Goal: Task Accomplishment & Management: Complete application form

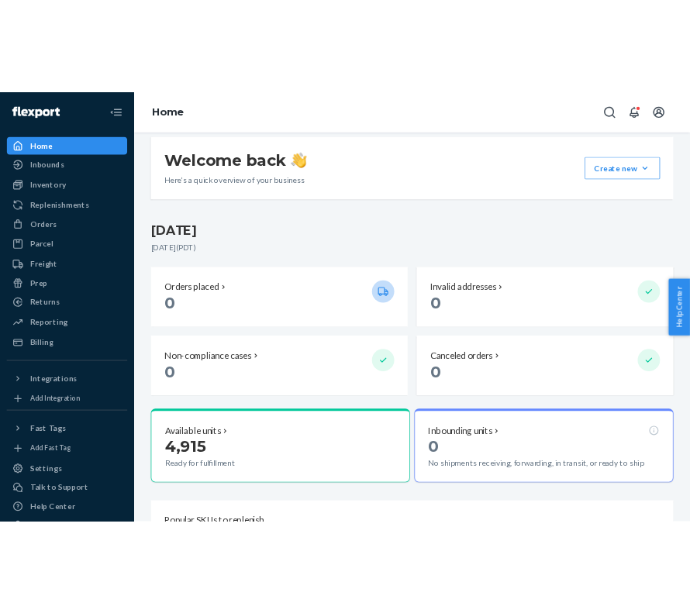
scroll to position [119, 0]
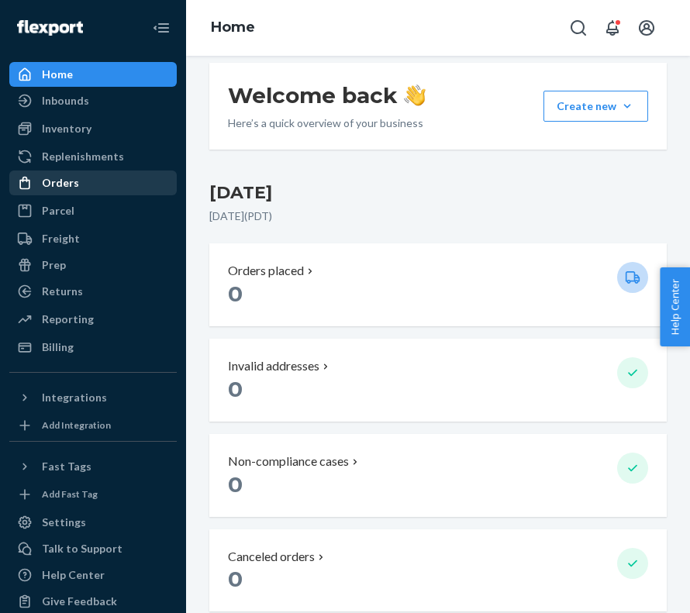
click at [84, 194] on link "Orders" at bounding box center [92, 182] width 167 height 25
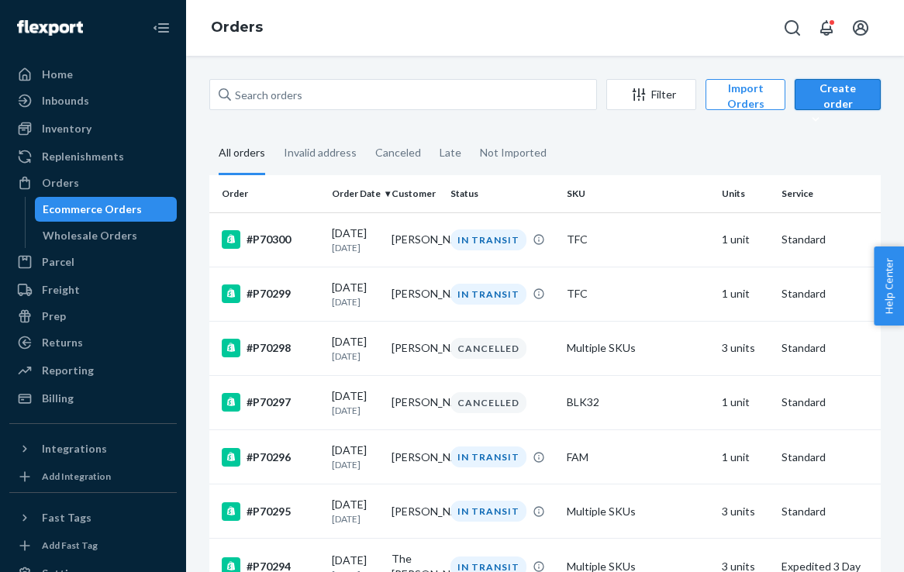
click at [833, 91] on div "Create order" at bounding box center [837, 104] width 63 height 46
click at [842, 131] on span "Ecommerce order" at bounding box center [859, 131] width 96 height 11
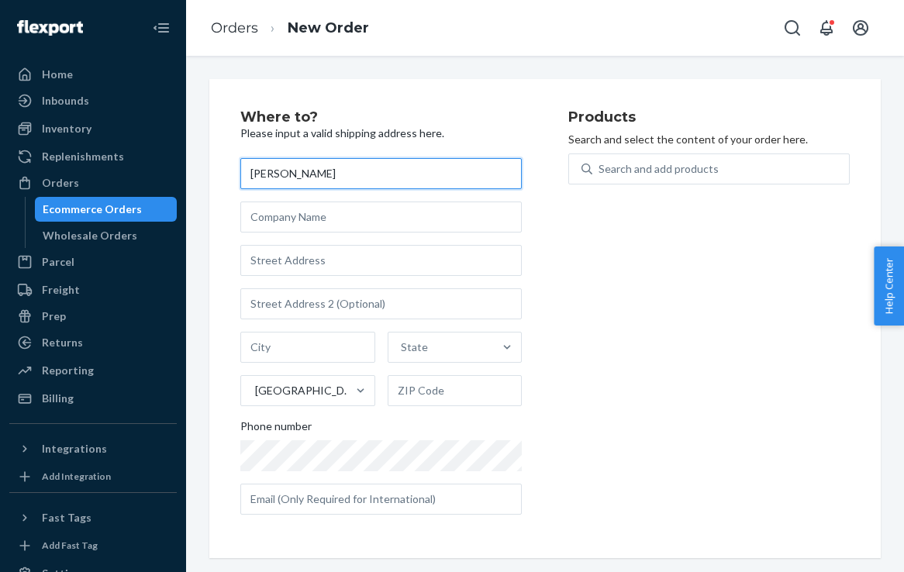
type input "[PERSON_NAME]"
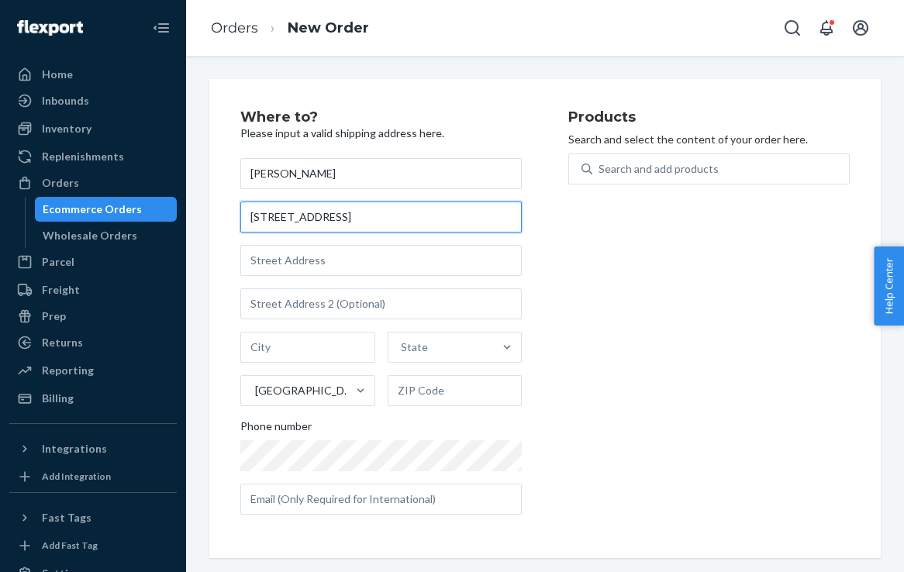
type input "[STREET_ADDRESS]"
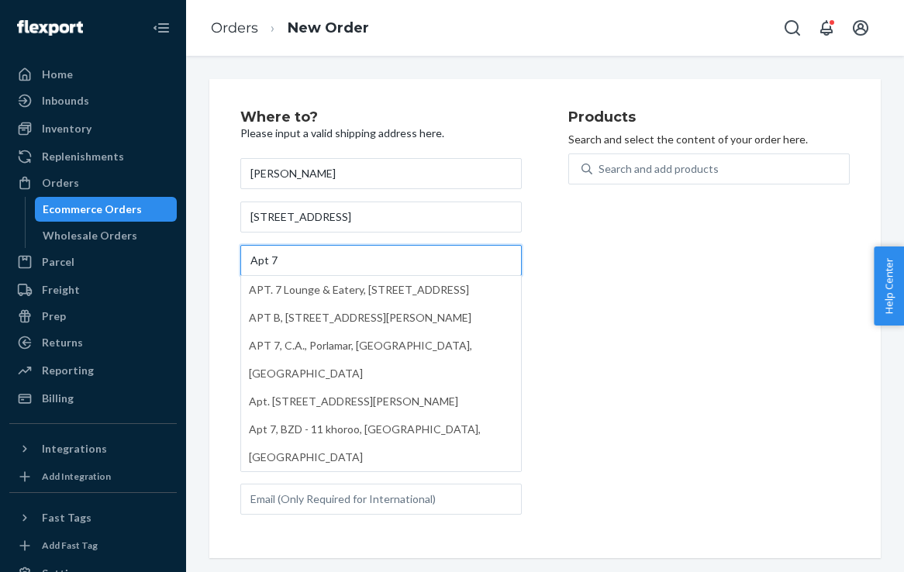
type input "Apt 7"
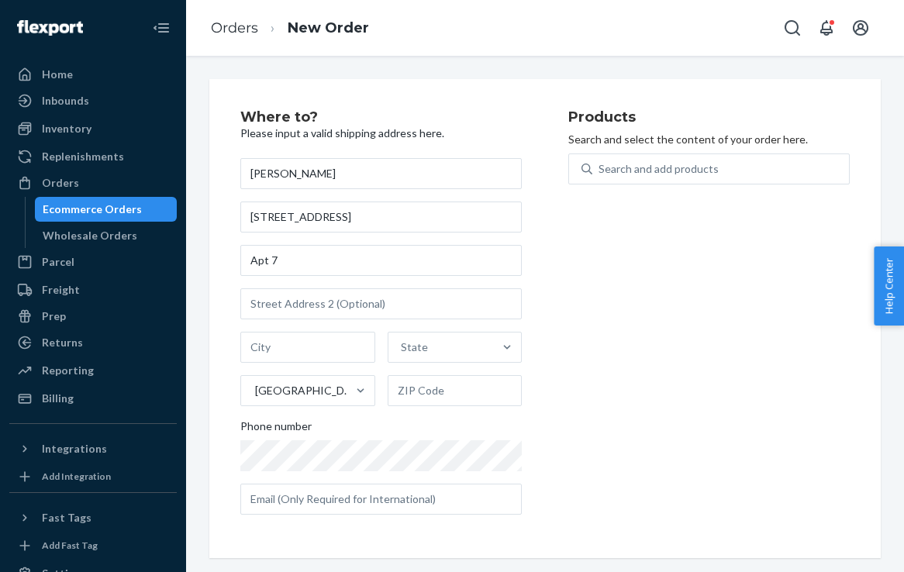
click at [582, 296] on div "Products Search and select the content of your order here. Search and add produ…" at bounding box center [708, 318] width 281 height 417
click at [305, 346] on input "text" at bounding box center [307, 347] width 135 height 31
type input "[US_STATE]"
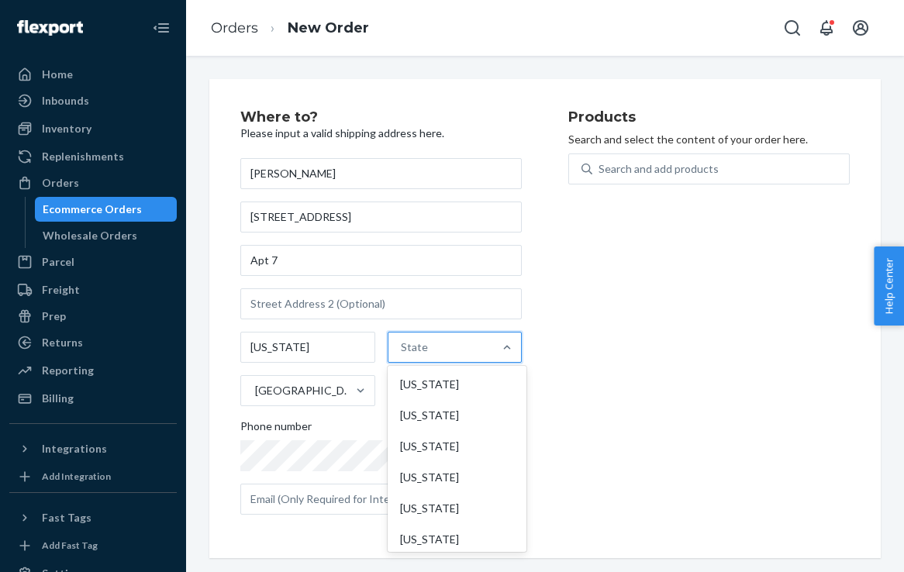
click at [414, 355] on div "State" at bounding box center [440, 347] width 105 height 31
click at [402, 355] on input "option [US_STATE] focused, 1 of 59. 59 results available. Use Up and Down to ch…" at bounding box center [402, 346] width 2 height 15
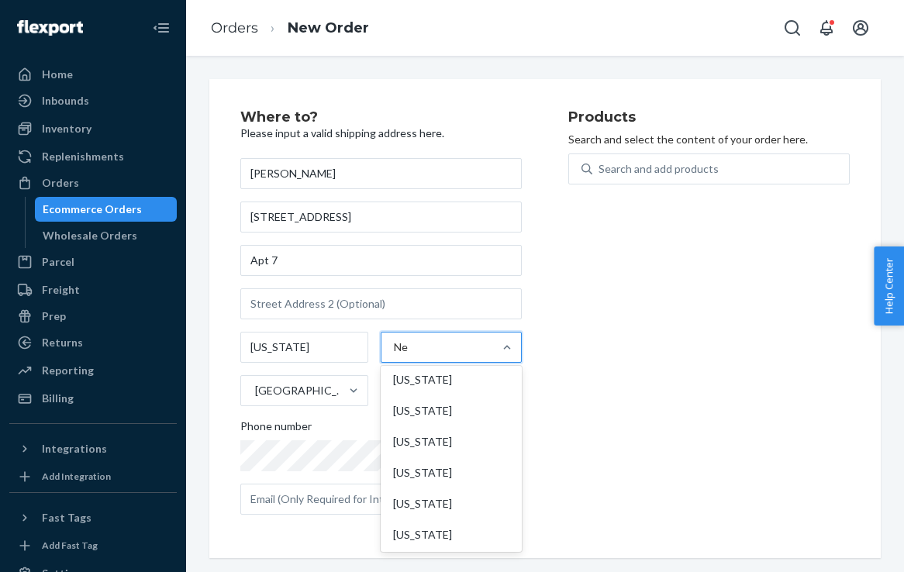
type input "New"
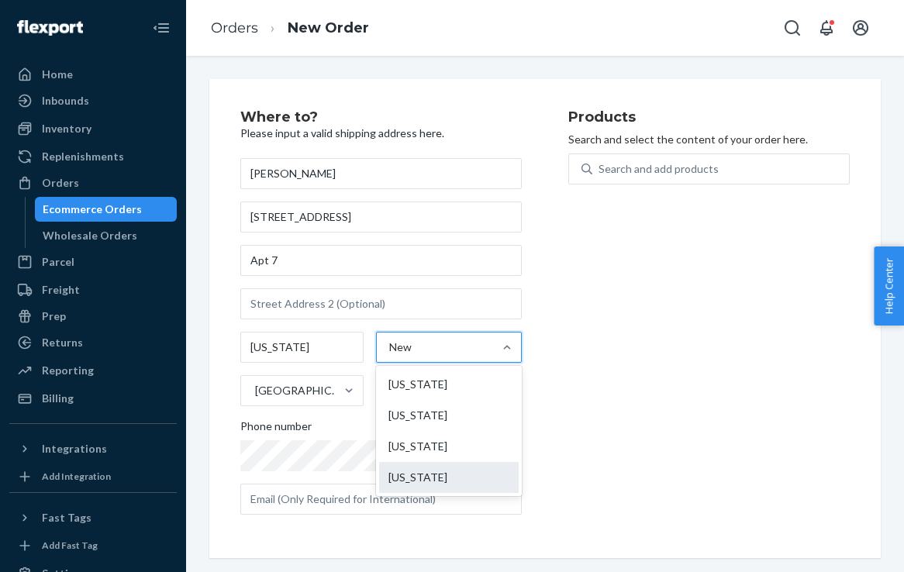
click at [449, 467] on div "[US_STATE]" at bounding box center [448, 477] width 139 height 31
click at [413, 355] on input "New" at bounding box center [401, 346] width 24 height 15
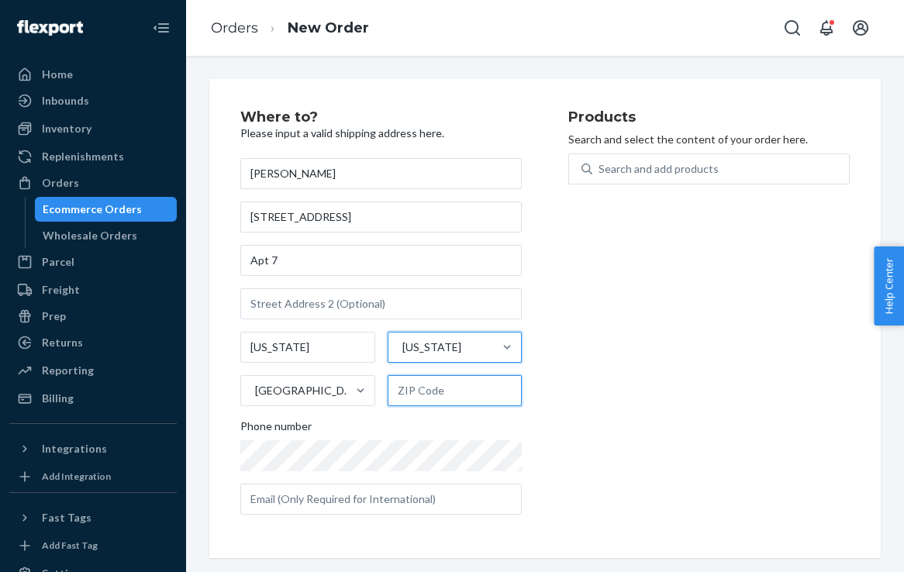
click at [460, 391] on input "text" at bounding box center [454, 390] width 135 height 31
paste input "10003"
type input "10003"
click at [625, 350] on div "Products Search and select the content of your order here. Search and add produ…" at bounding box center [708, 318] width 281 height 417
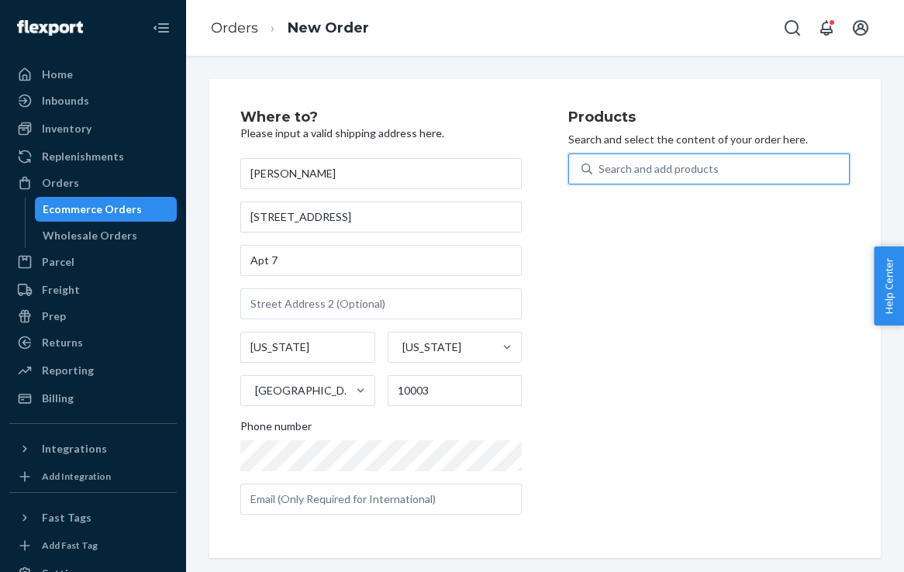
click at [657, 166] on div "Search and add products" at bounding box center [658, 168] width 120 height 15
click at [600, 166] on input "0 results available. Use Up and Down to choose options, press Enter to select t…" at bounding box center [599, 168] width 2 height 15
type input "Black"
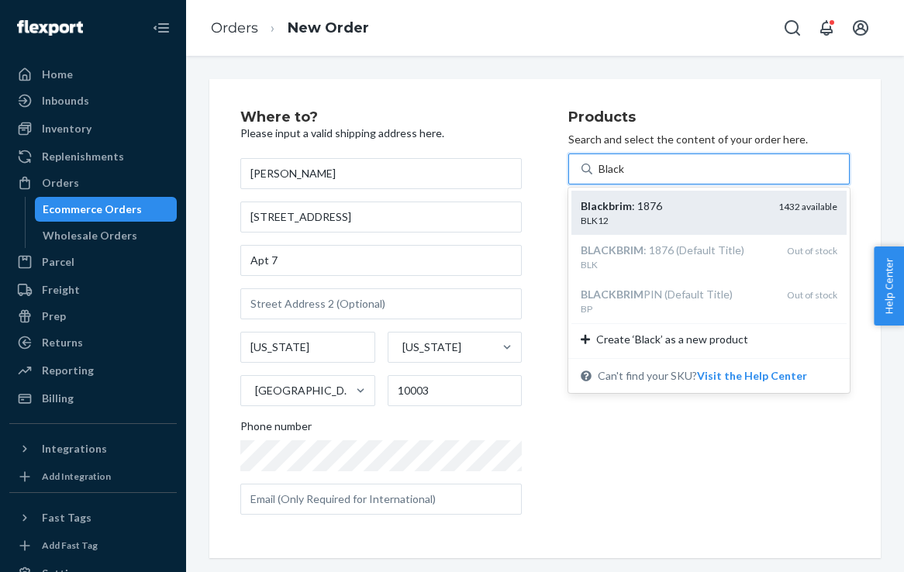
click at [706, 221] on div "BLK12" at bounding box center [672, 220] width 185 height 13
click at [626, 177] on input "Black" at bounding box center [612, 168] width 28 height 15
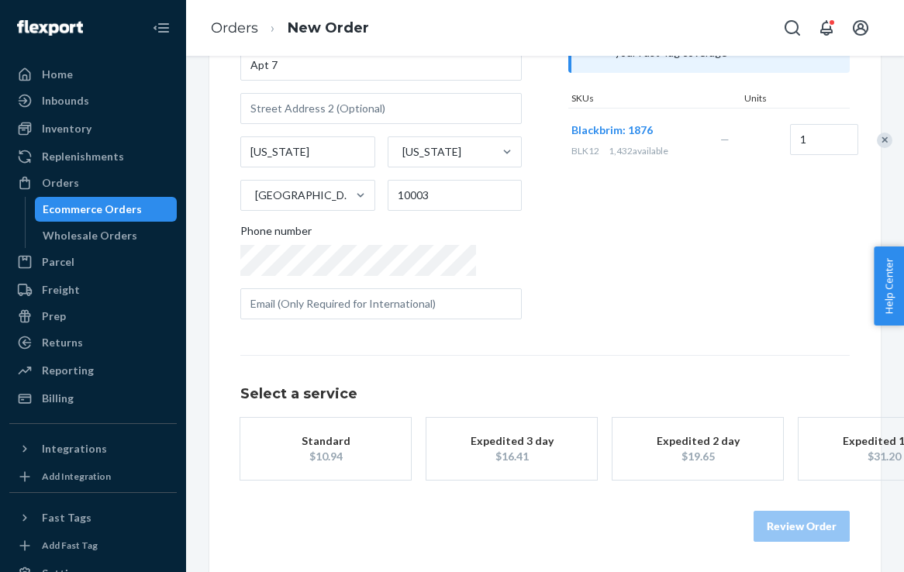
scroll to position [211, 0]
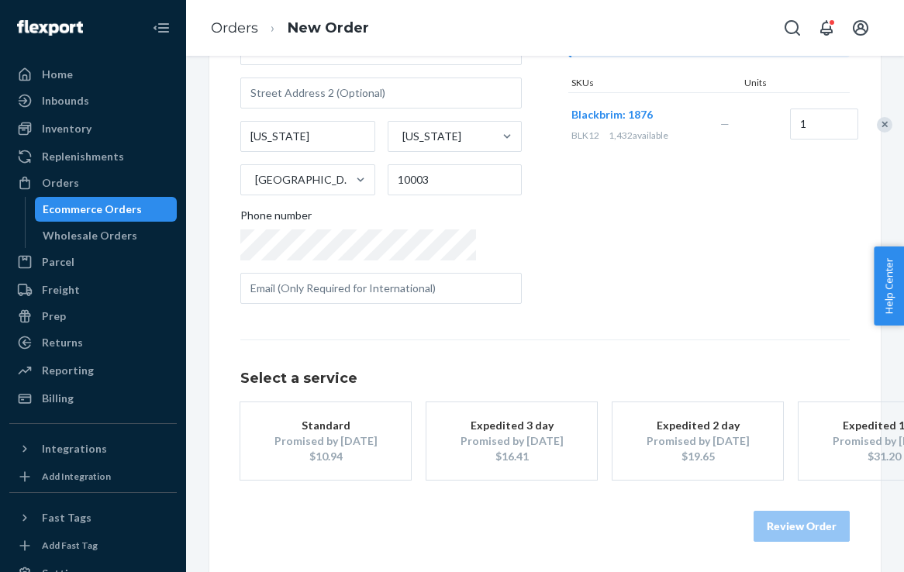
click at [340, 432] on div "Standard" at bounding box center [325, 425] width 124 height 15
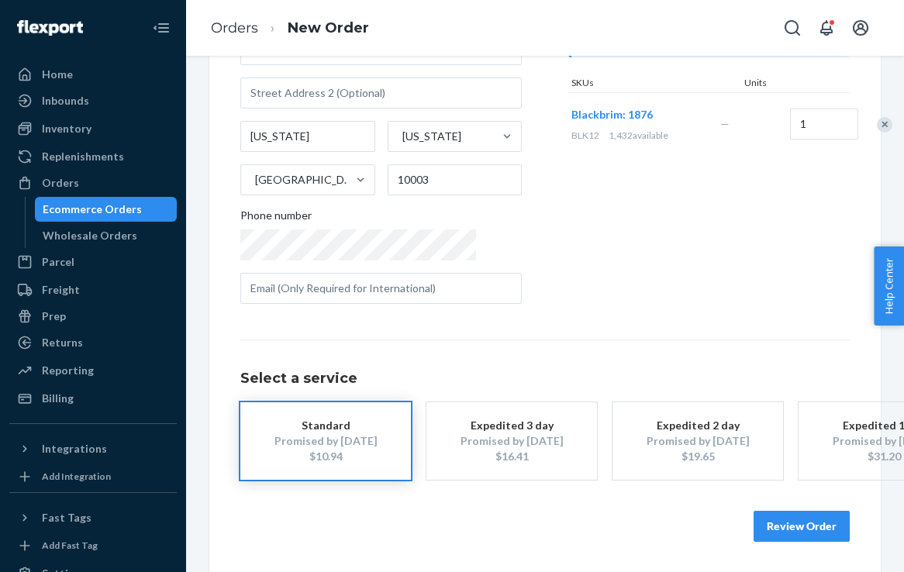
click at [778, 523] on button "Review Order" at bounding box center [801, 526] width 96 height 31
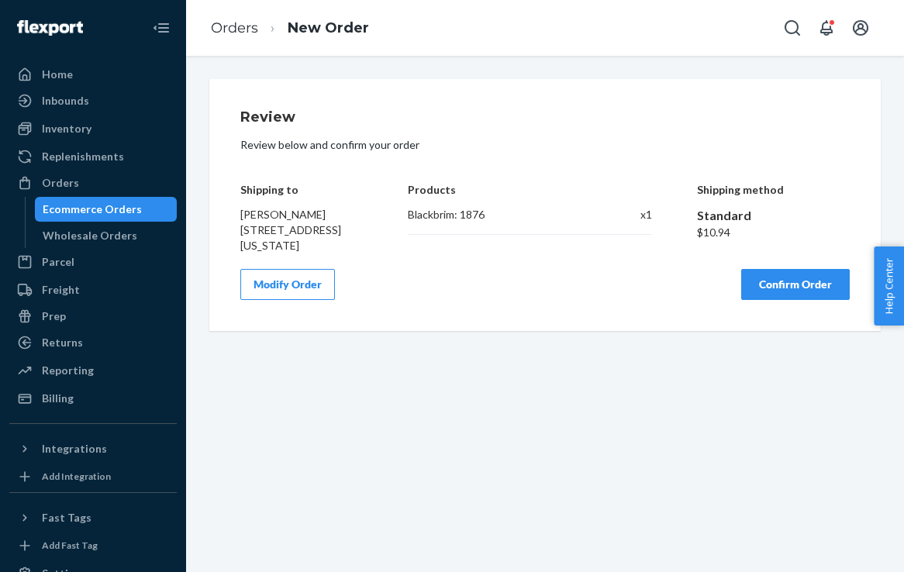
scroll to position [0, 0]
click at [801, 300] on button "Confirm Order" at bounding box center [795, 284] width 108 height 31
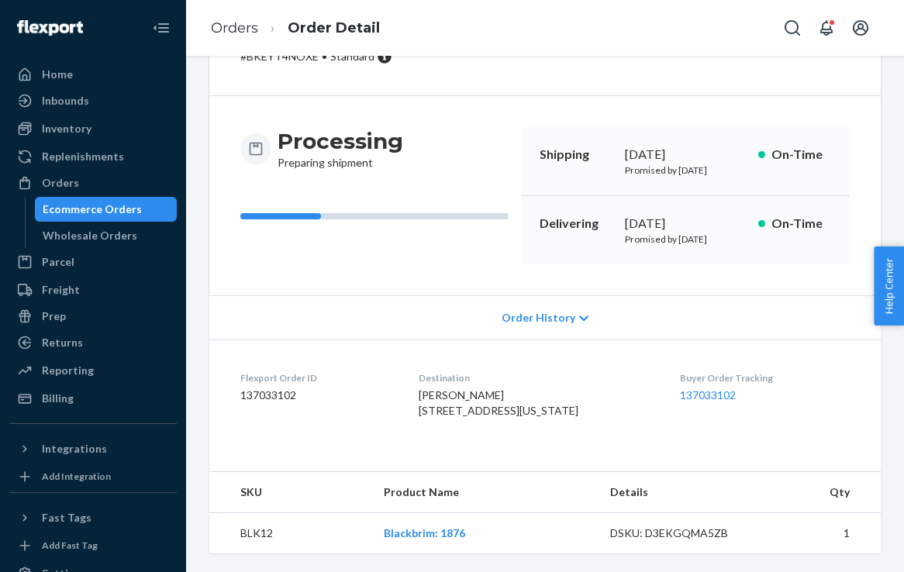
scroll to position [126, 0]
click at [710, 388] on link "137033102" at bounding box center [708, 394] width 56 height 13
click at [233, 29] on link "Orders" at bounding box center [234, 27] width 47 height 17
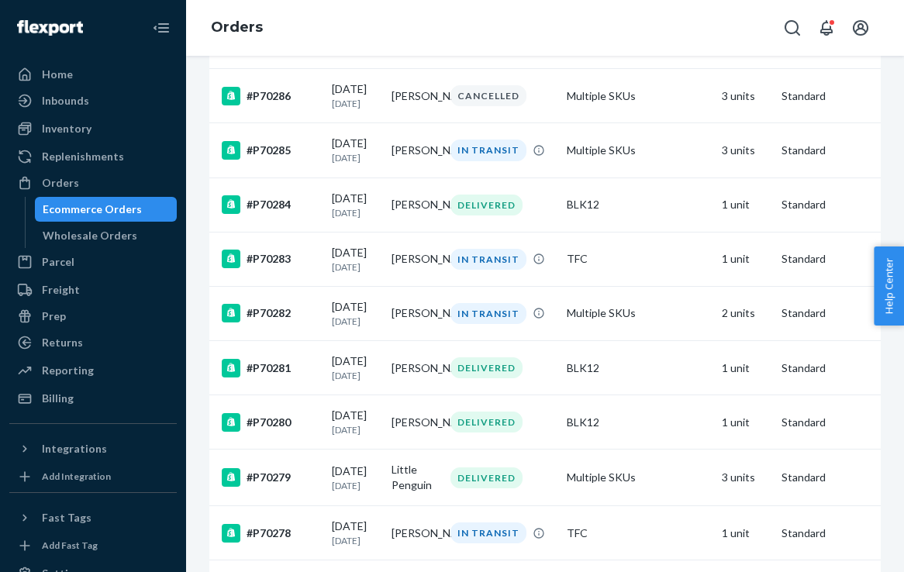
scroll to position [1152, 0]
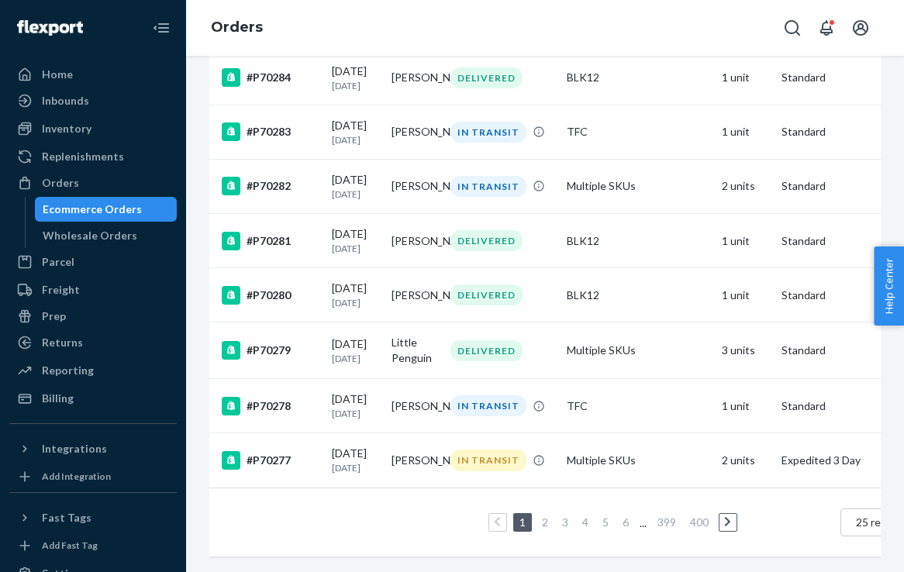
click at [542, 525] on link "2" at bounding box center [545, 521] width 12 height 13
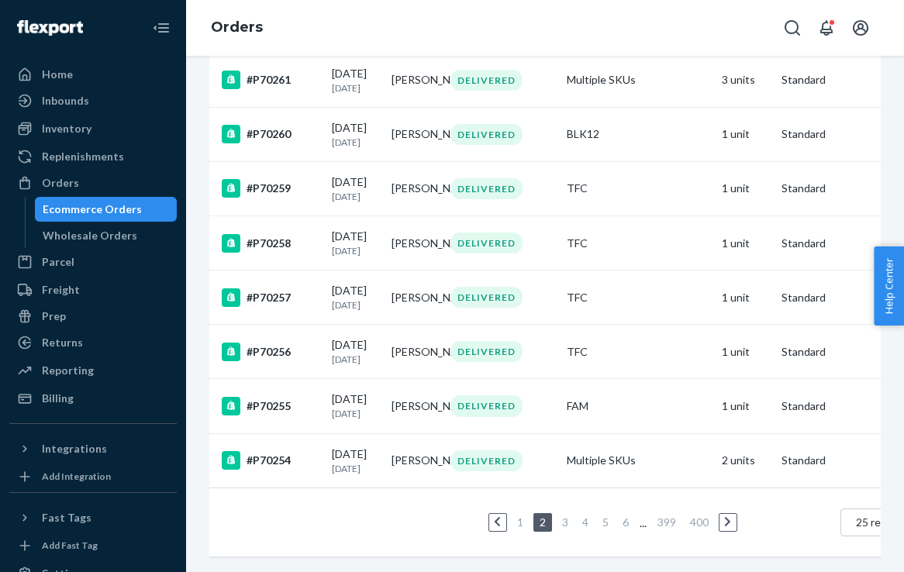
scroll to position [1221, 0]
click at [560, 525] on link "3" at bounding box center [565, 521] width 12 height 13
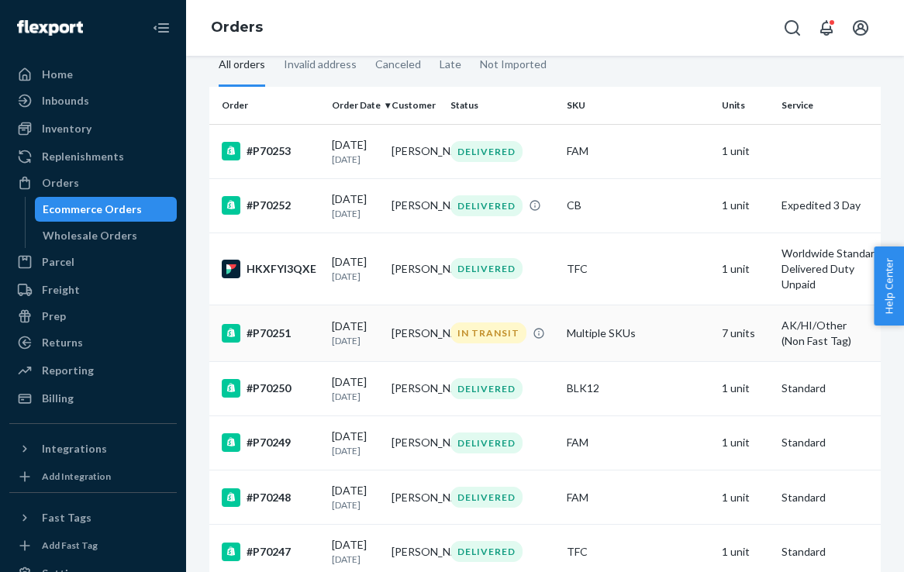
scroll to position [90, 0]
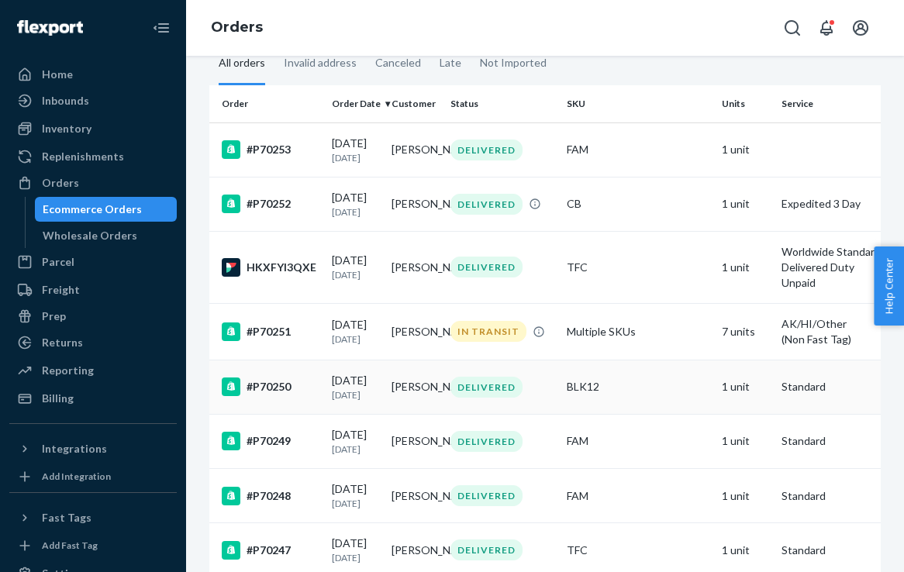
click at [386, 414] on td "[PERSON_NAME]" at bounding box center [415, 387] width 60 height 54
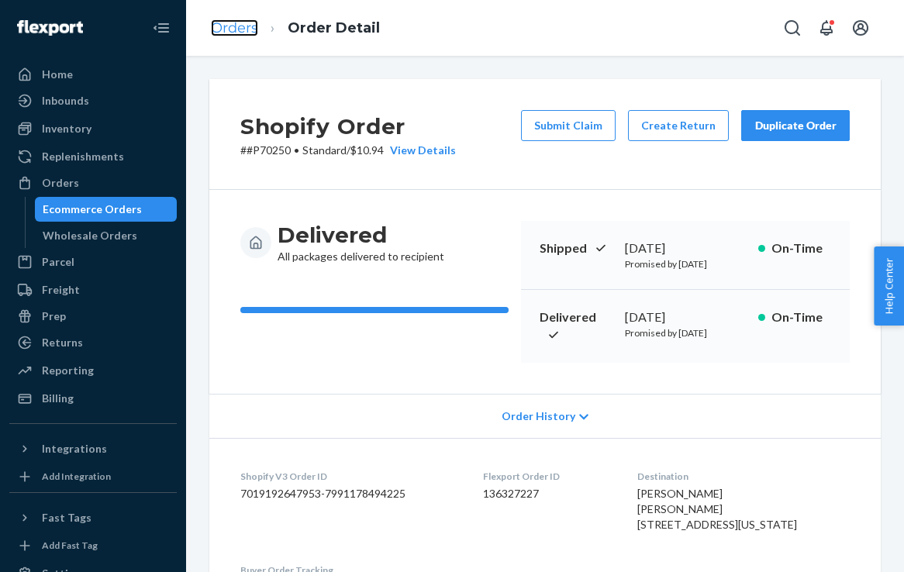
click at [225, 33] on link "Orders" at bounding box center [234, 27] width 47 height 17
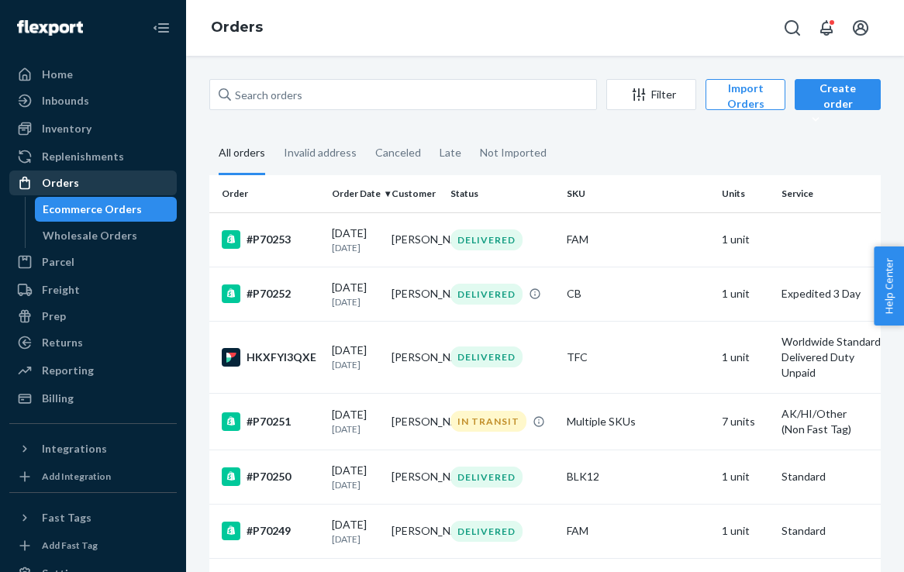
click at [57, 184] on div "Orders" at bounding box center [60, 182] width 37 height 15
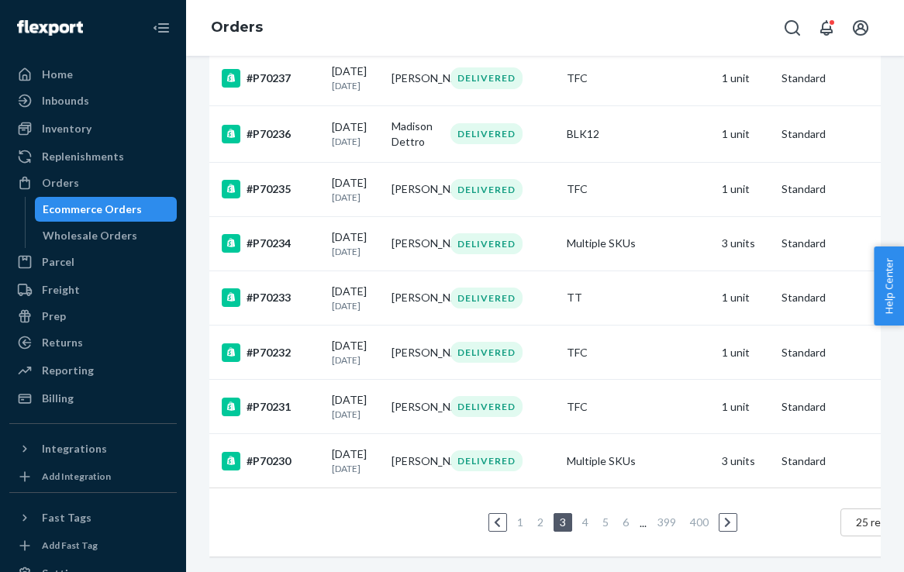
scroll to position [1420, 0]
click at [514, 515] on link "1" at bounding box center [520, 521] width 12 height 13
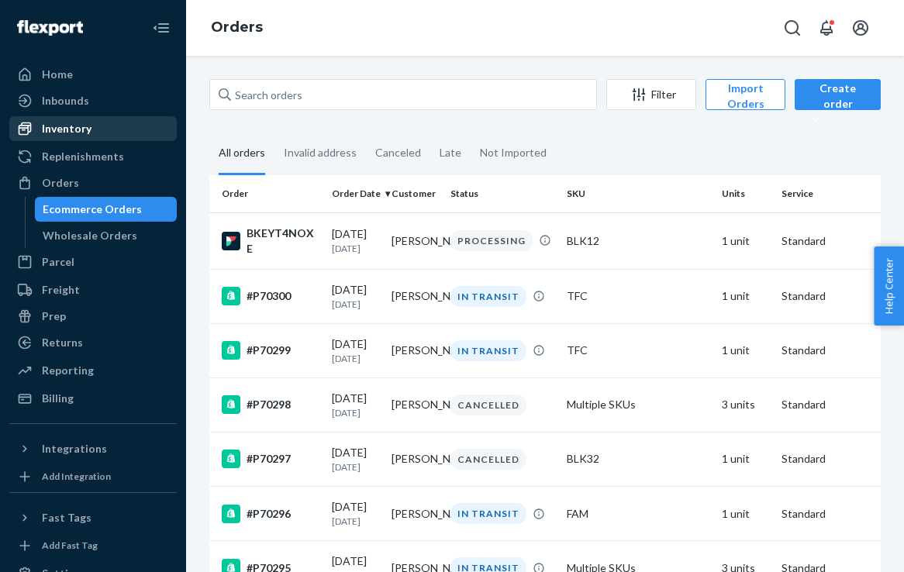
click at [111, 122] on div "Inventory" at bounding box center [93, 129] width 164 height 22
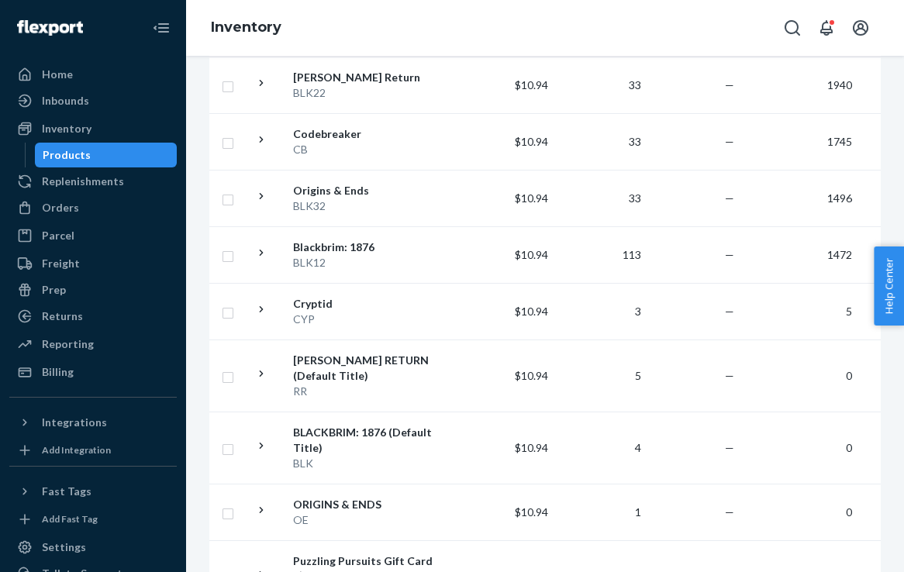
scroll to position [379, 0]
click at [357, 246] on div "Blackbrim: 1876" at bounding box center [374, 247] width 162 height 15
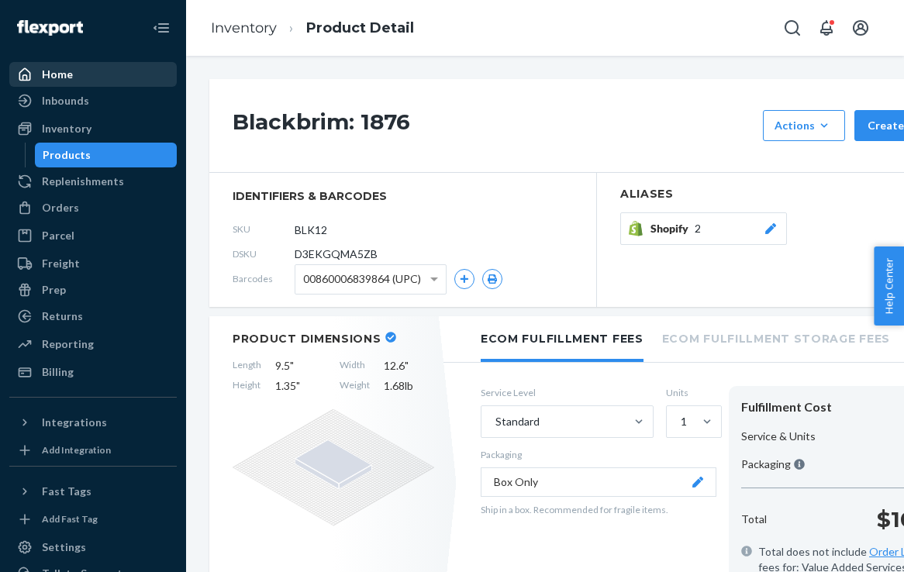
click at [56, 80] on div "Home" at bounding box center [57, 74] width 31 height 15
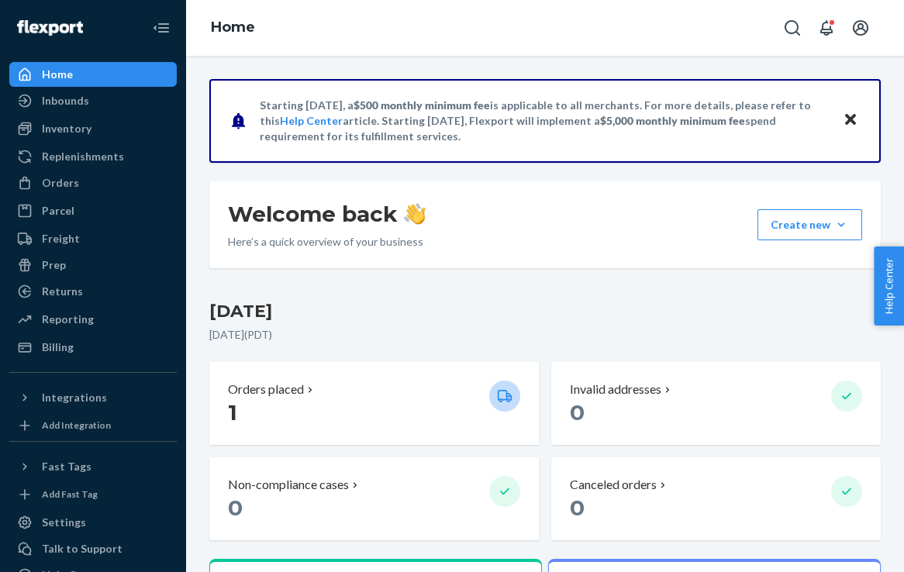
click at [852, 120] on icon "Close" at bounding box center [850, 119] width 11 height 11
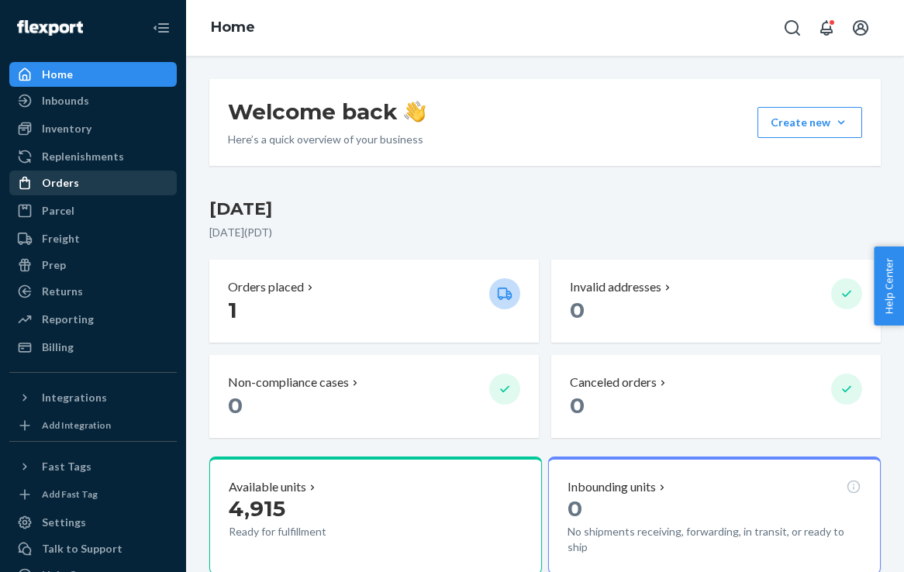
click at [115, 192] on div "Orders" at bounding box center [93, 183] width 164 height 22
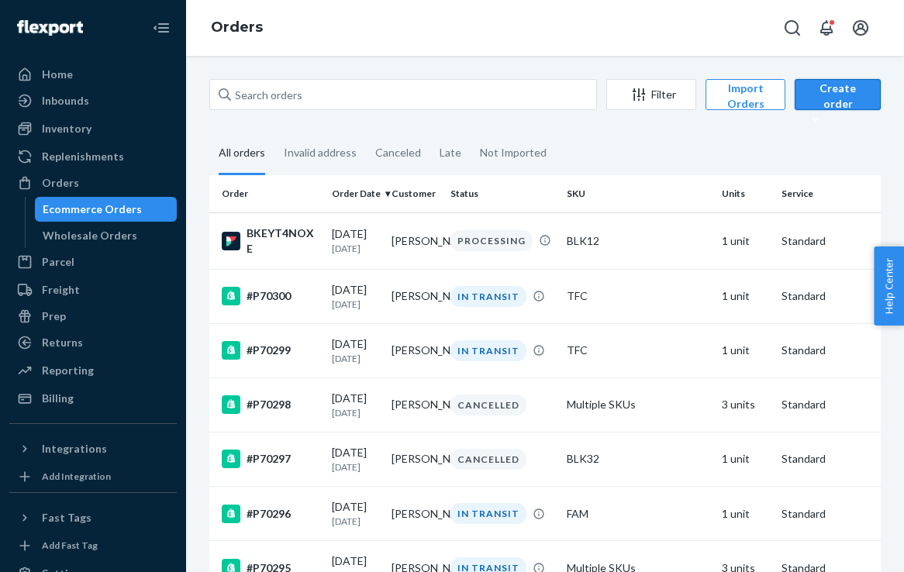
click at [836, 101] on div "Create order" at bounding box center [837, 104] width 63 height 46
click at [844, 135] on span "Ecommerce order" at bounding box center [859, 131] width 96 height 11
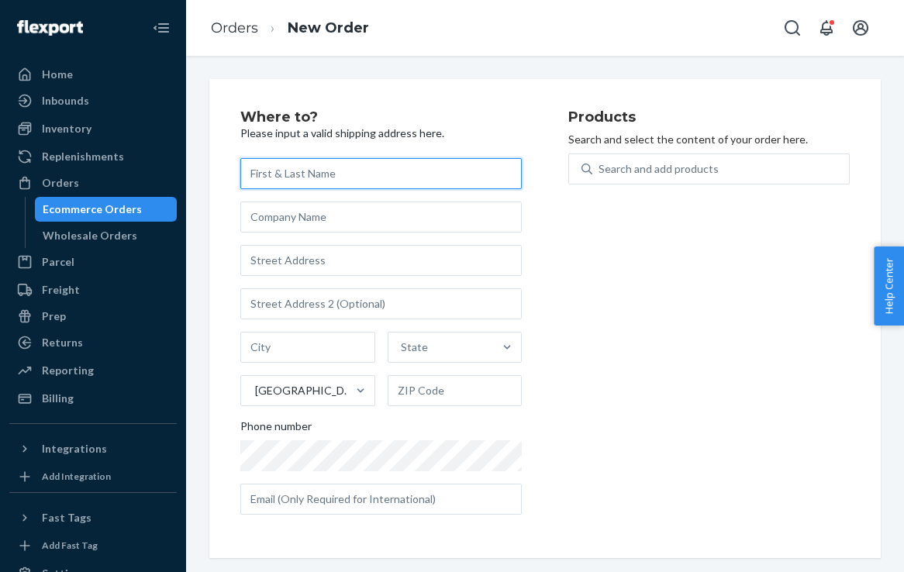
paste input "[PERSON_NAME]"
type input "[PERSON_NAME]"
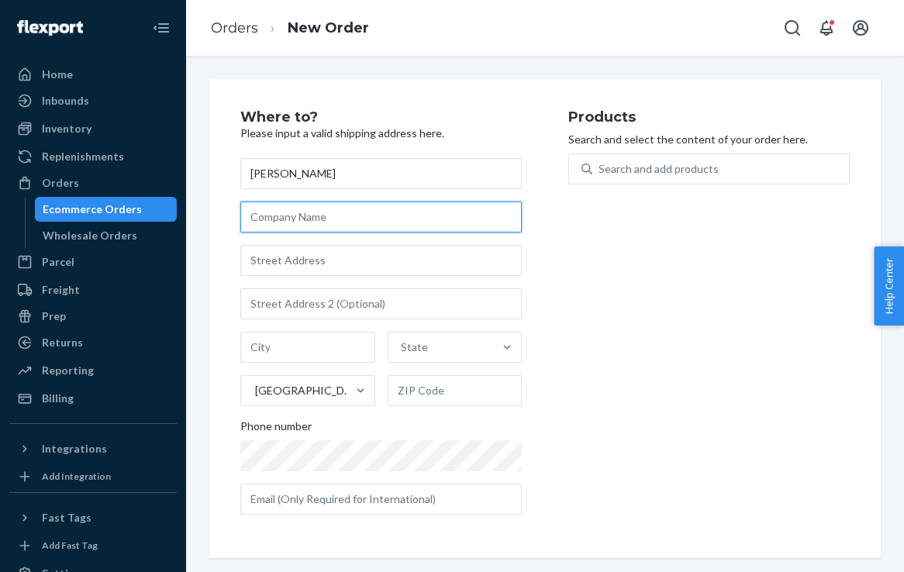
click at [336, 212] on input "text" at bounding box center [380, 216] width 281 height 31
click at [693, 268] on div "Products Search and select the content of your order here. Search and add produ…" at bounding box center [708, 318] width 281 height 417
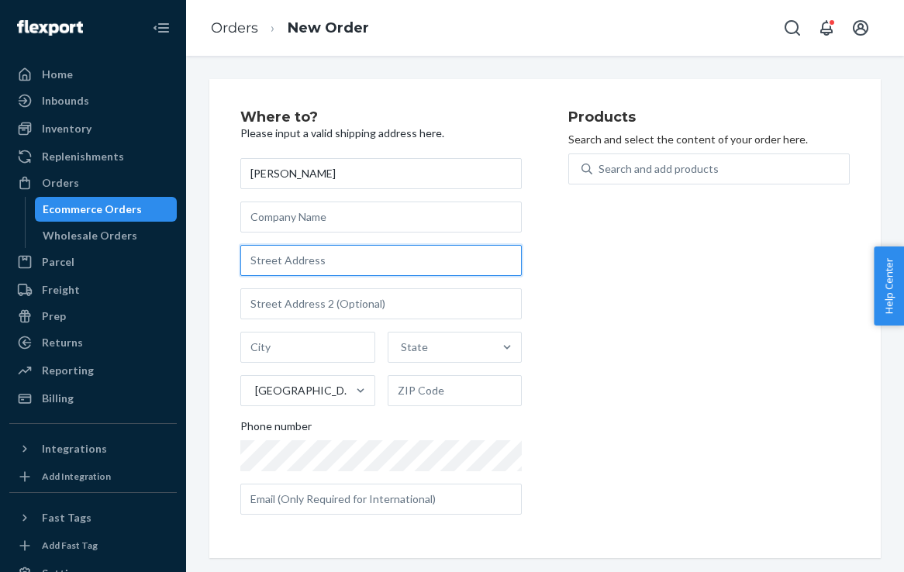
click at [417, 265] on input "text" at bounding box center [380, 260] width 281 height 31
paste input "[STREET_ADDRESS][PERSON_NAME]"
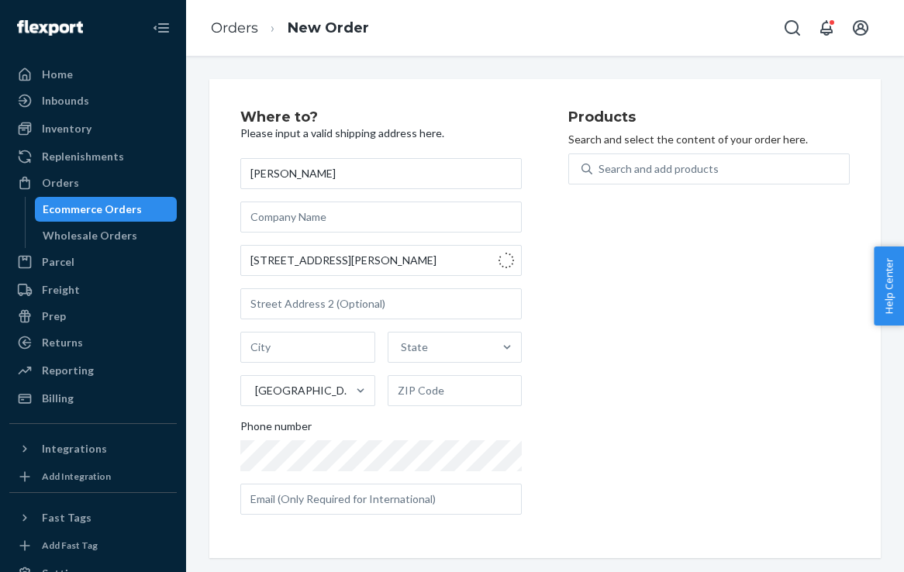
type input "[STREET_ADDRESS][PERSON_NAME]"
type input "Bowling Green"
type input "42104"
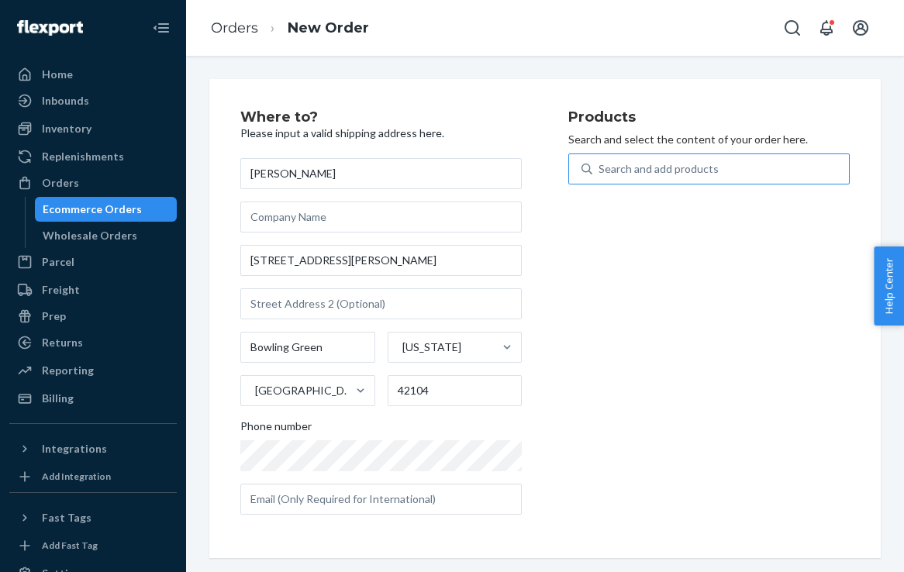
click at [701, 170] on div "Search and add products" at bounding box center [658, 168] width 120 height 15
click at [600, 170] on input "Search and add products" at bounding box center [599, 168] width 2 height 15
type input ";"
type input "F"
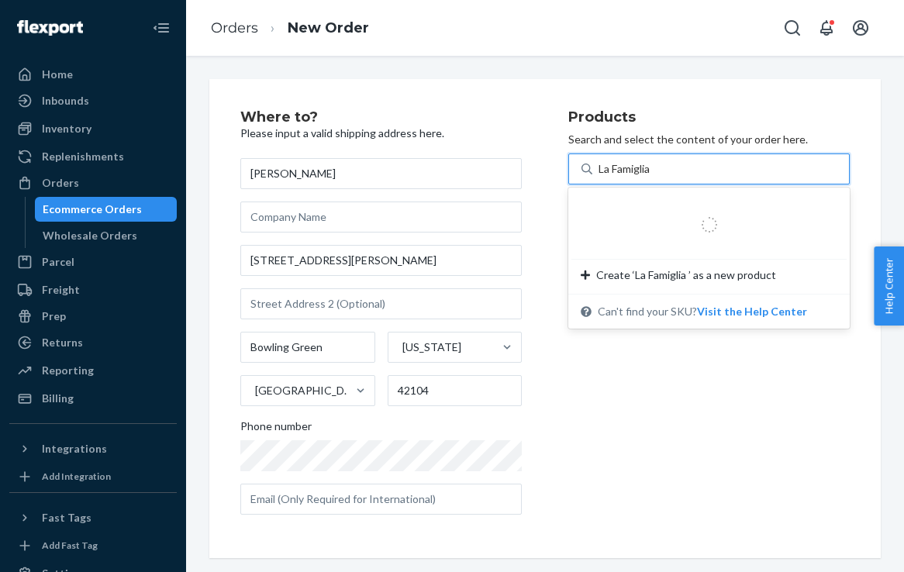
type input "La Famiglia"
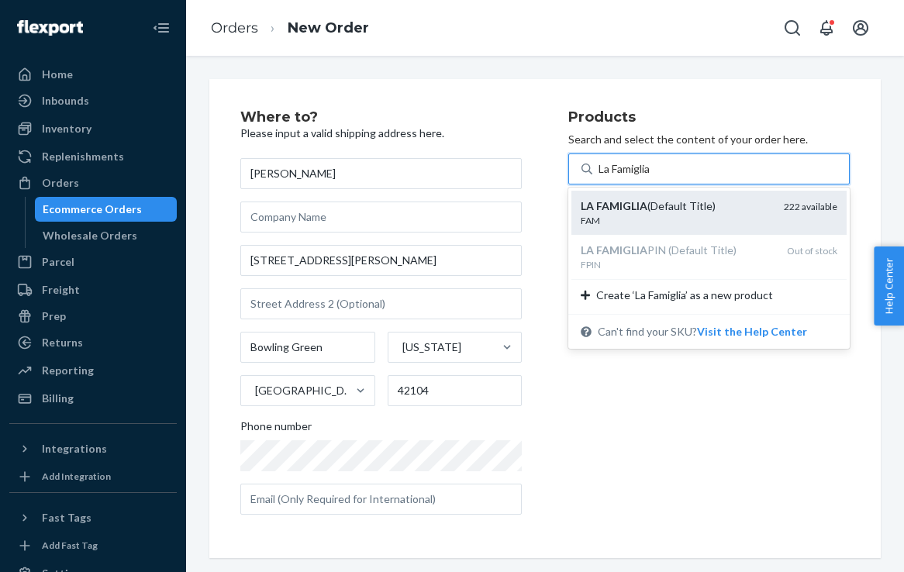
click at [704, 205] on div "LA FAMIGLIA (Default Title)" at bounding box center [675, 205] width 191 height 15
click at [653, 177] on input "La Famiglia" at bounding box center [625, 168] width 55 height 15
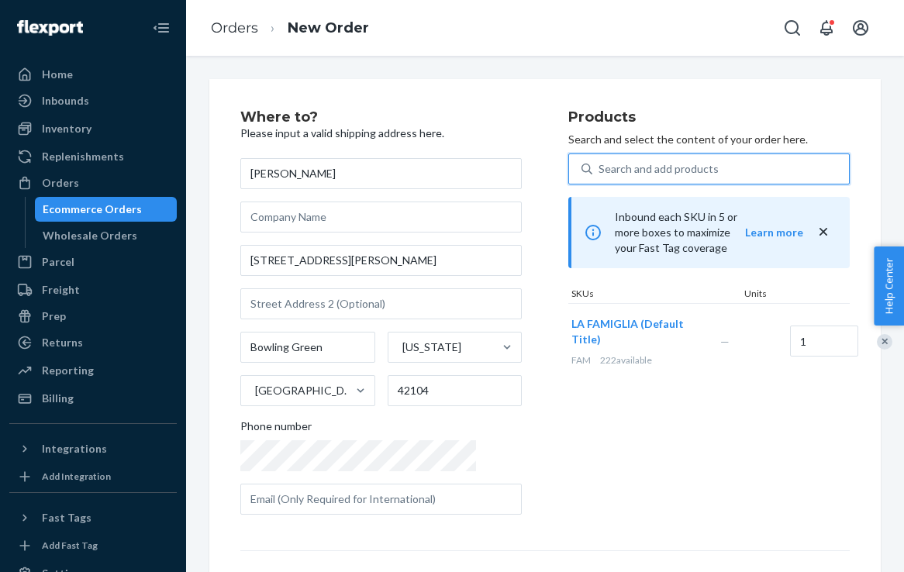
click at [708, 167] on div "Search and add products" at bounding box center [720, 169] width 257 height 28
click at [600, 167] on input "0 results available. Select is focused ,type to refine list, press Down to open…" at bounding box center [599, 168] width 2 height 15
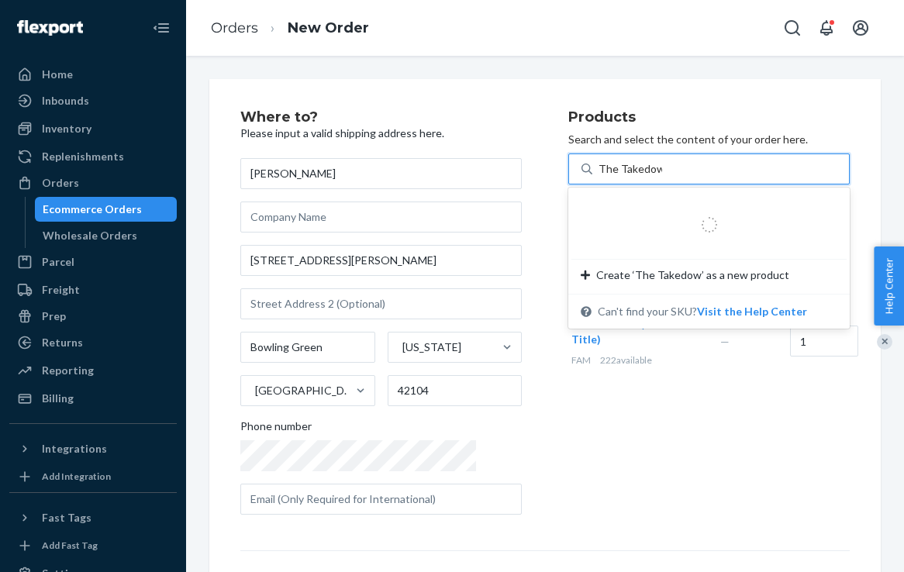
type input "The Takedown"
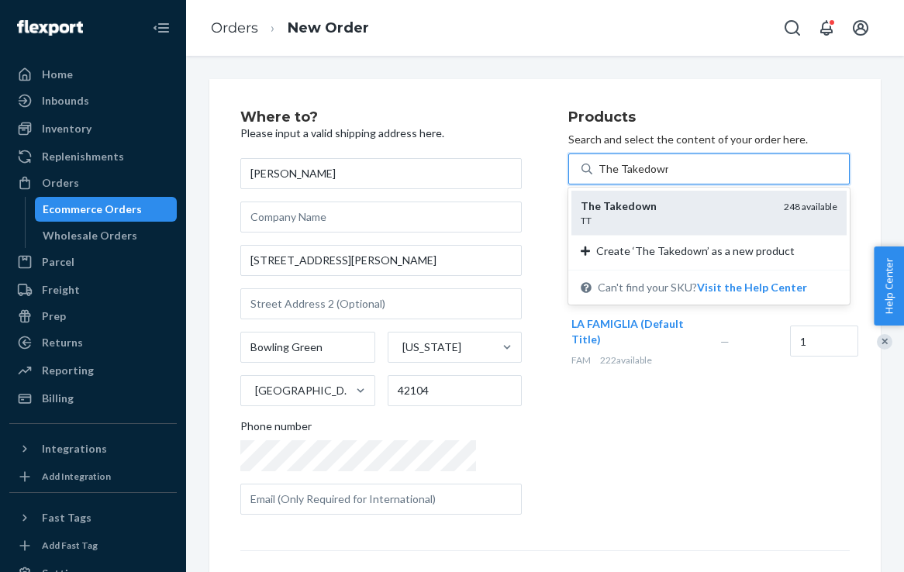
click at [666, 216] on div "TT" at bounding box center [675, 220] width 191 height 13
click at [666, 177] on input "The Takedown" at bounding box center [633, 168] width 70 height 15
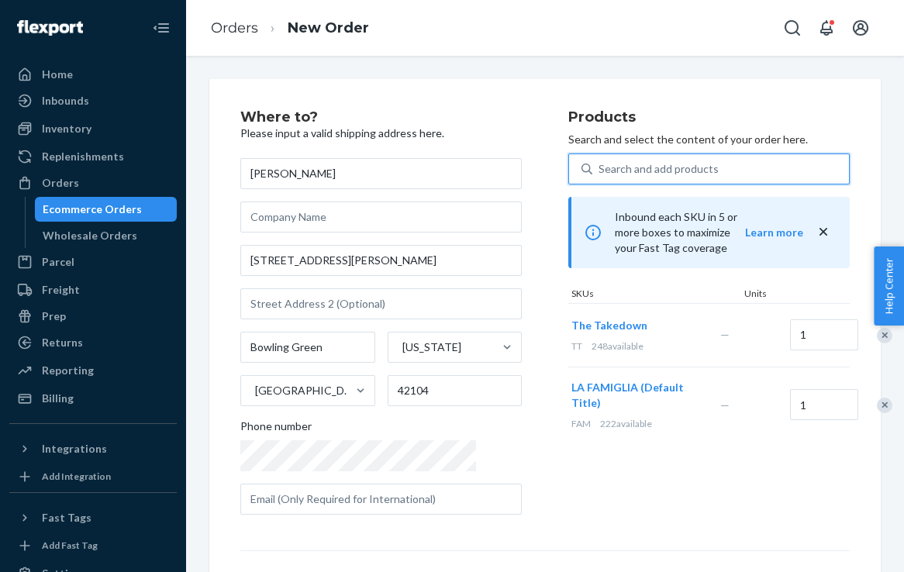
click at [650, 173] on div "Search and add products" at bounding box center [658, 168] width 120 height 15
click at [600, 173] on input "0 results available. Select is focused ,type to refine list, press Down to open…" at bounding box center [599, 168] width 2 height 15
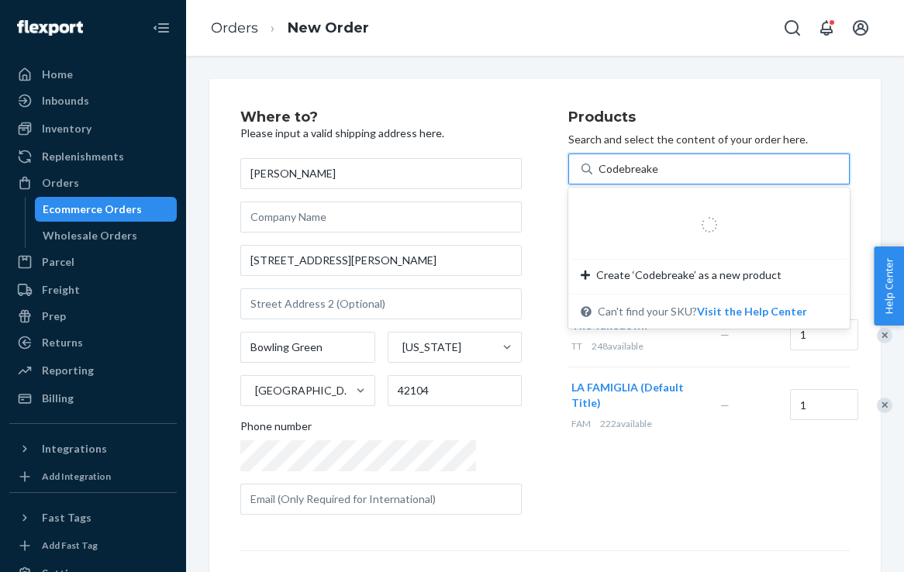
type input "Codebreaker"
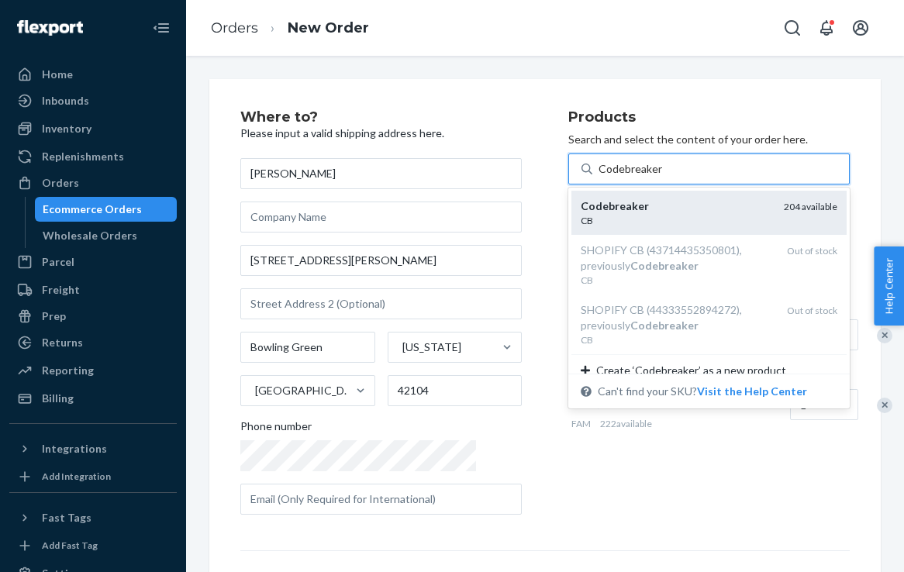
click at [655, 211] on div "Codebreaker" at bounding box center [675, 205] width 191 height 15
click at [655, 177] on input "Codebreaker" at bounding box center [630, 168] width 64 height 15
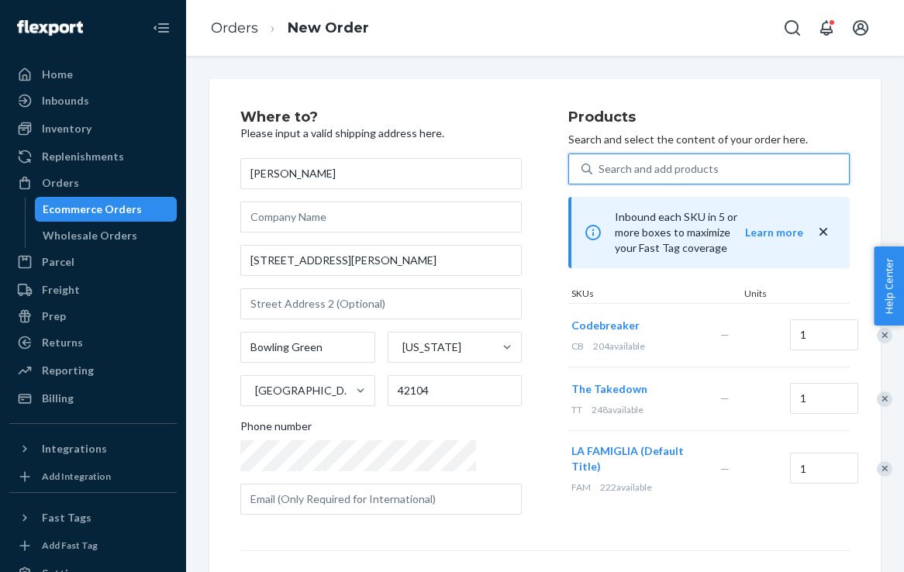
click at [662, 165] on div "Search and add products" at bounding box center [658, 168] width 120 height 15
click at [600, 165] on input "0 results available. Select is focused ,type to refine list, press Down to open…" at bounding box center [599, 168] width 2 height 15
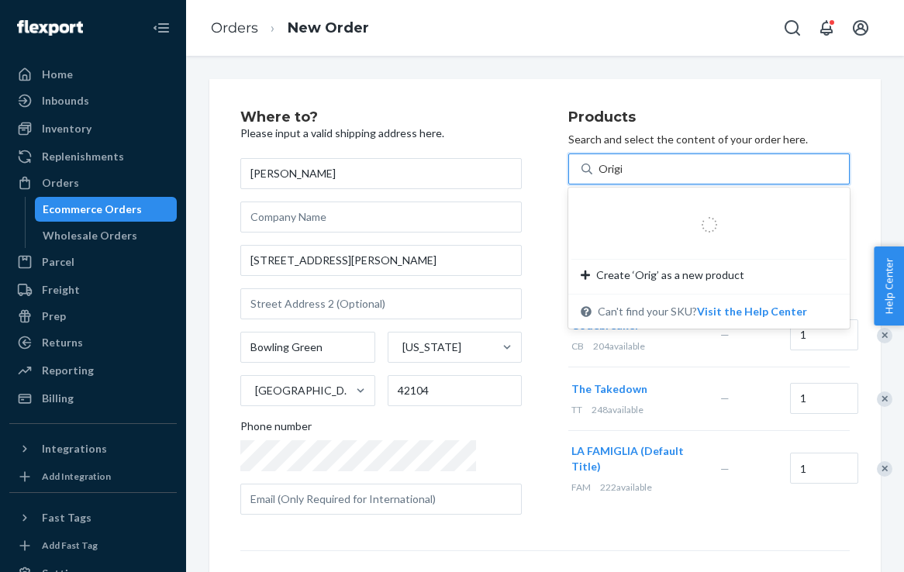
type input "Origins"
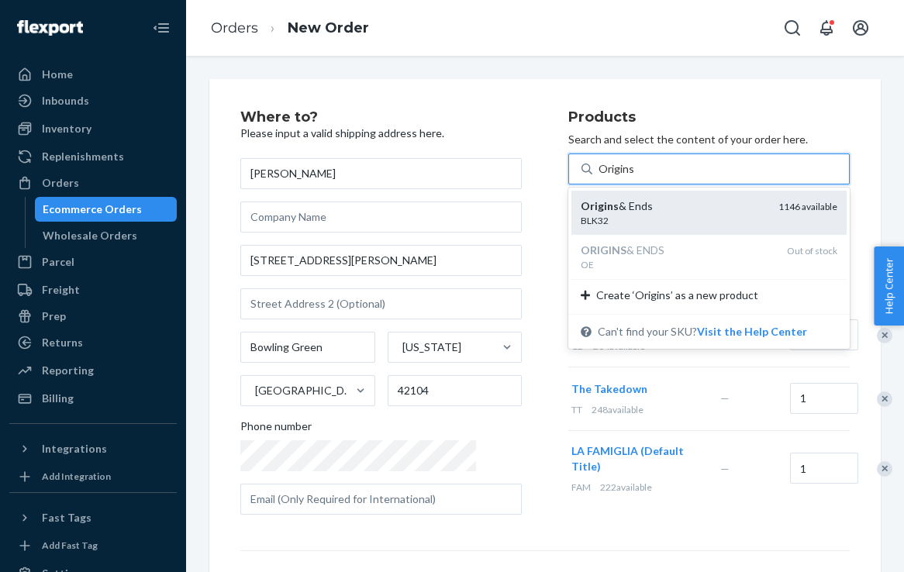
click at [670, 216] on div "BLK32" at bounding box center [672, 220] width 185 height 13
click at [635, 177] on input "Origins" at bounding box center [616, 168] width 36 height 15
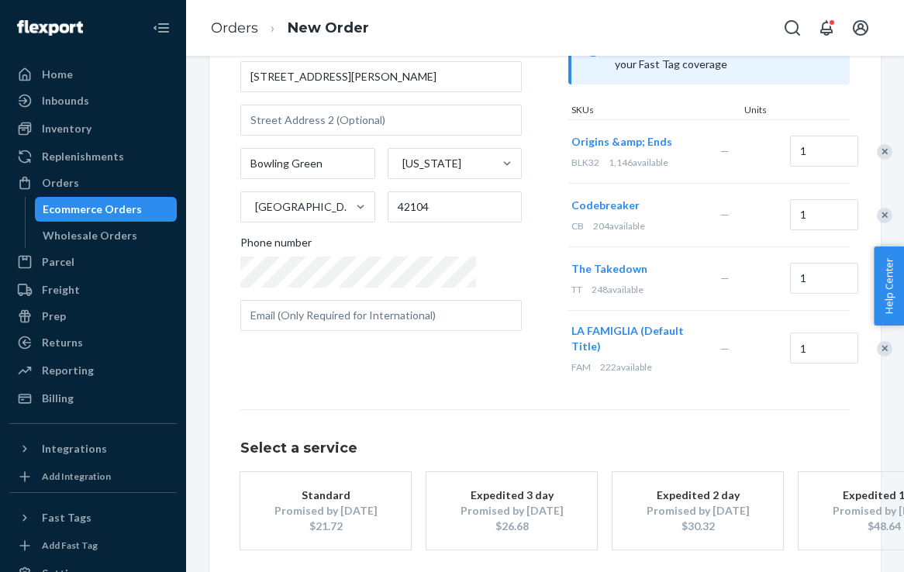
scroll to position [239, 0]
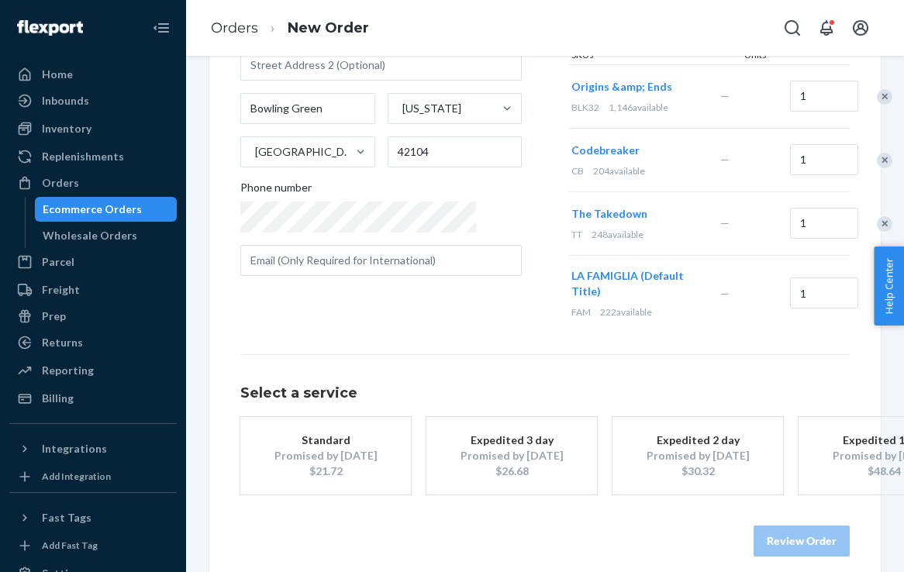
click at [361, 432] on div "Standard" at bounding box center [325, 439] width 124 height 15
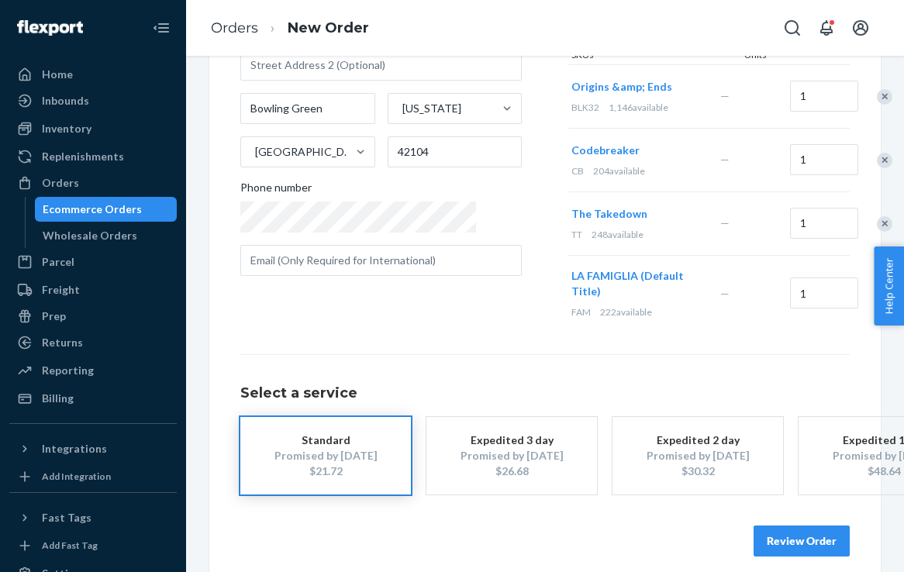
click at [818, 530] on button "Review Order" at bounding box center [801, 540] width 96 height 31
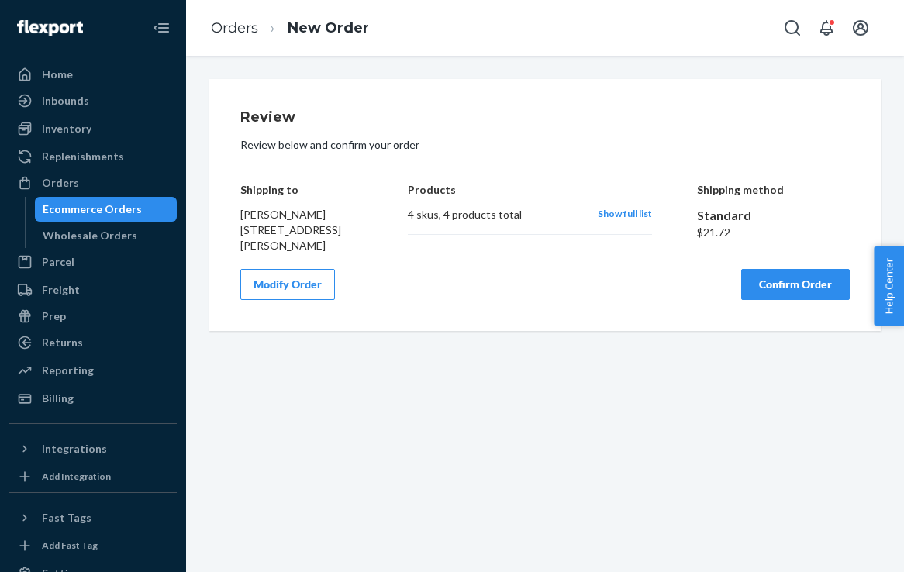
click at [788, 300] on button "Confirm Order" at bounding box center [795, 284] width 108 height 31
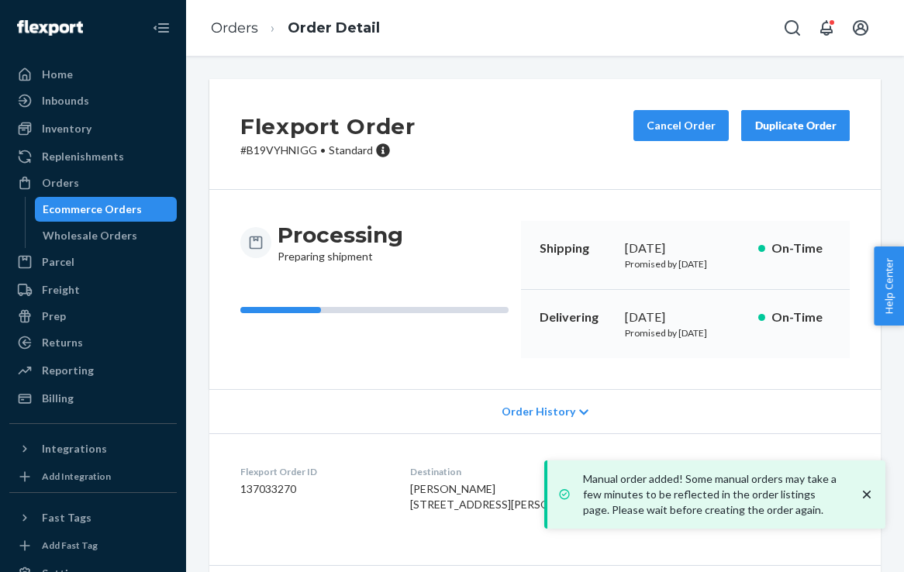
click at [528, 290] on div "Shipping [DATE] Promised by [DATE] On-Time" at bounding box center [685, 255] width 329 height 69
click at [876, 496] on div "Manual order added! Some manual orders may take a few minutes to be reflected i…" at bounding box center [715, 495] width 325 height 56
click at [869, 496] on icon "close toast" at bounding box center [866, 494] width 15 height 15
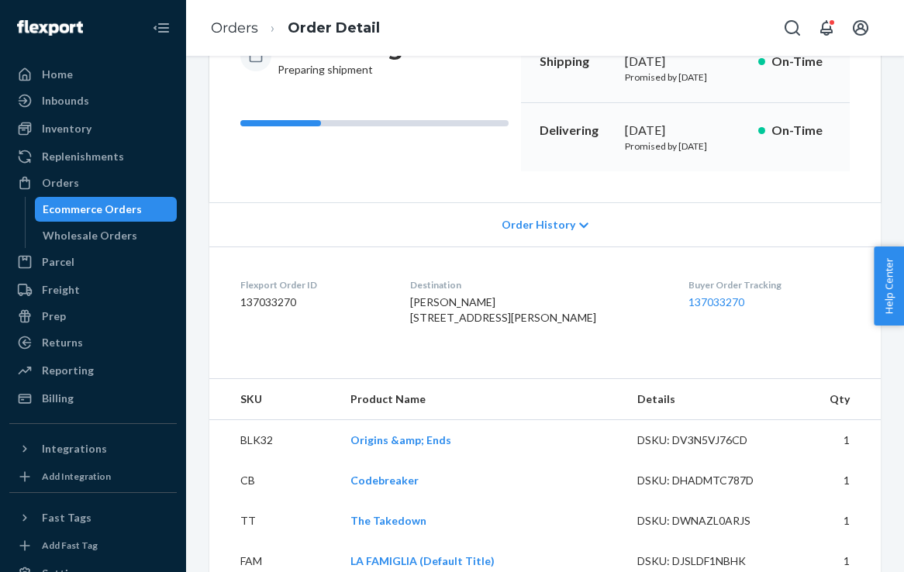
scroll to position [259, 0]
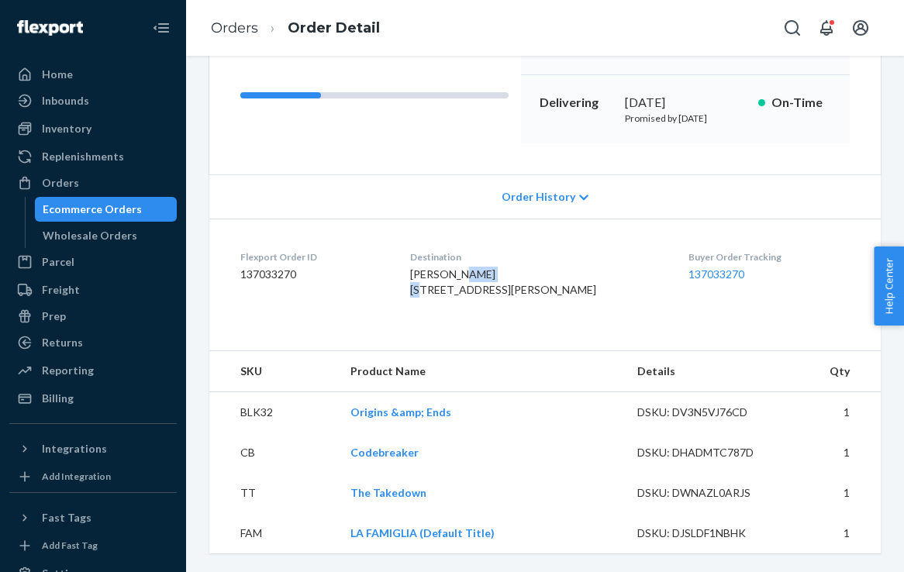
drag, startPoint x: 503, startPoint y: 244, endPoint x: 461, endPoint y: 247, distance: 42.0
click at [461, 267] on div "[PERSON_NAME] [STREET_ADDRESS][PERSON_NAME]" at bounding box center [537, 282] width 254 height 31
copy span "[PERSON_NAME]"
click at [511, 267] on div "[PERSON_NAME] [STREET_ADDRESS][PERSON_NAME]" at bounding box center [537, 282] width 254 height 31
drag, startPoint x: 456, startPoint y: 244, endPoint x: 405, endPoint y: 247, distance: 51.2
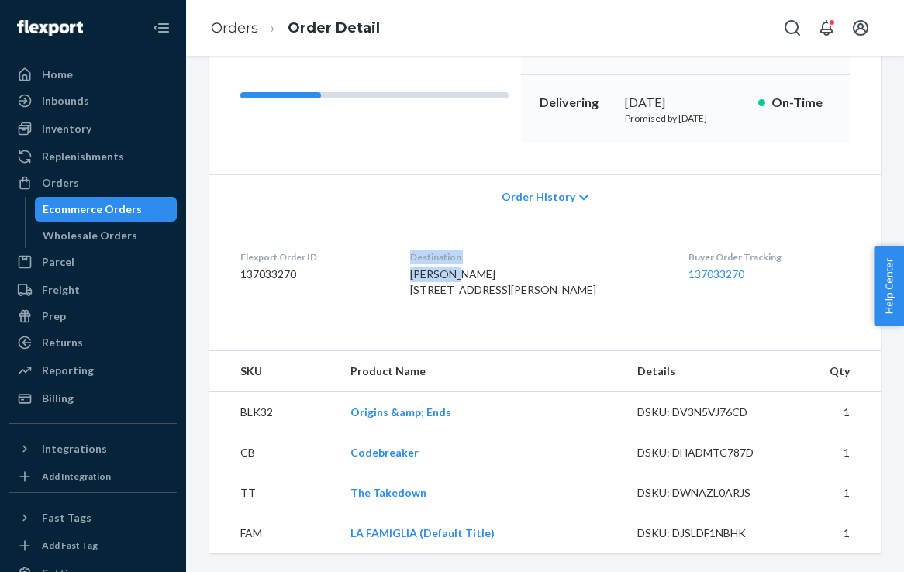
click at [405, 247] on dl "Flexport Order ID 137033270 Destination [PERSON_NAME] [STREET_ADDRESS][PERSON_N…" at bounding box center [544, 277] width 671 height 116
click at [487, 267] on div "[PERSON_NAME] [STREET_ADDRESS][PERSON_NAME]" at bounding box center [537, 282] width 254 height 31
drag, startPoint x: 495, startPoint y: 248, endPoint x: 418, endPoint y: 241, distance: 77.0
click at [418, 241] on dl "Flexport Order ID 137033270 Destination [PERSON_NAME] [STREET_ADDRESS][PERSON_N…" at bounding box center [544, 277] width 671 height 116
copy span "[PERSON_NAME]"
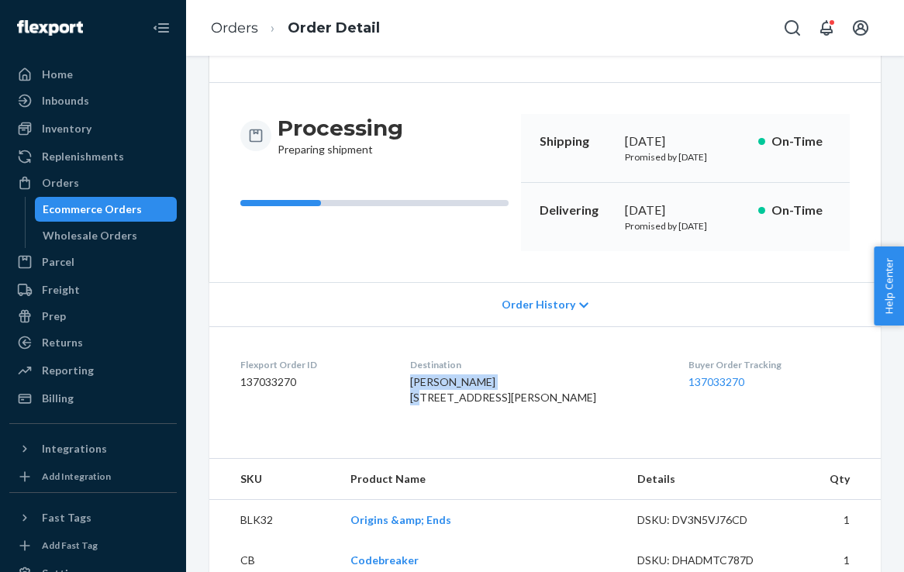
scroll to position [119, 0]
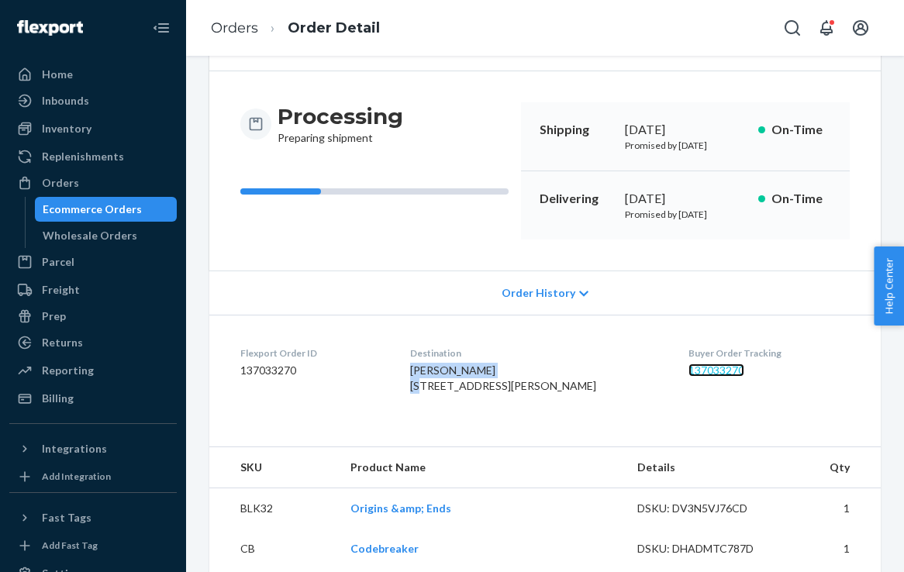
click at [714, 377] on link "137033270" at bounding box center [716, 369] width 56 height 13
